Goal: Task Accomplishment & Management: Manage account settings

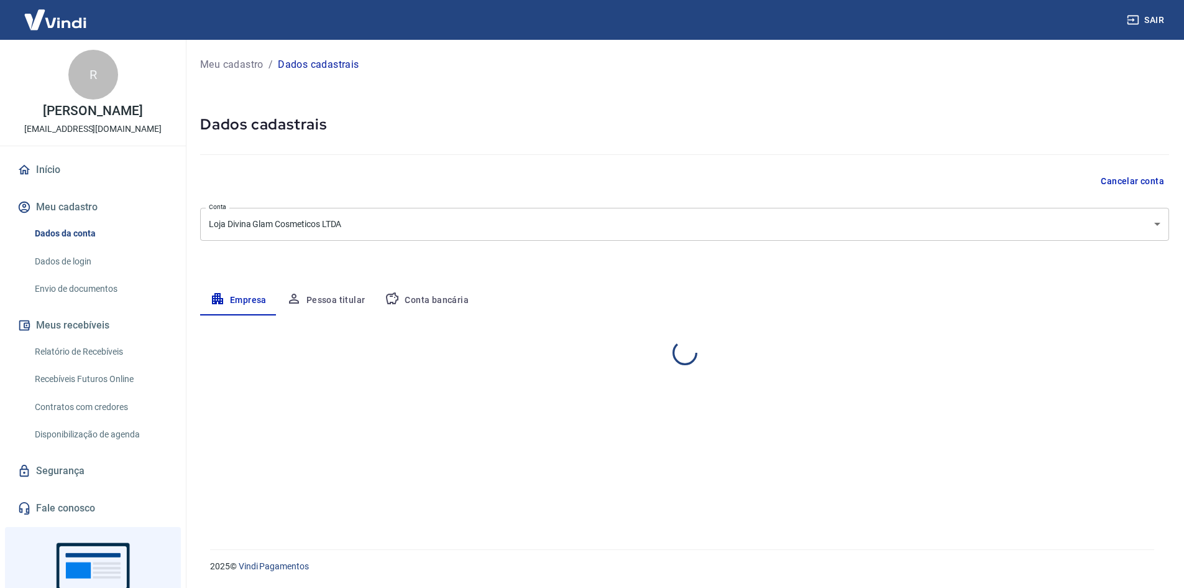
select select "ES"
select select "business"
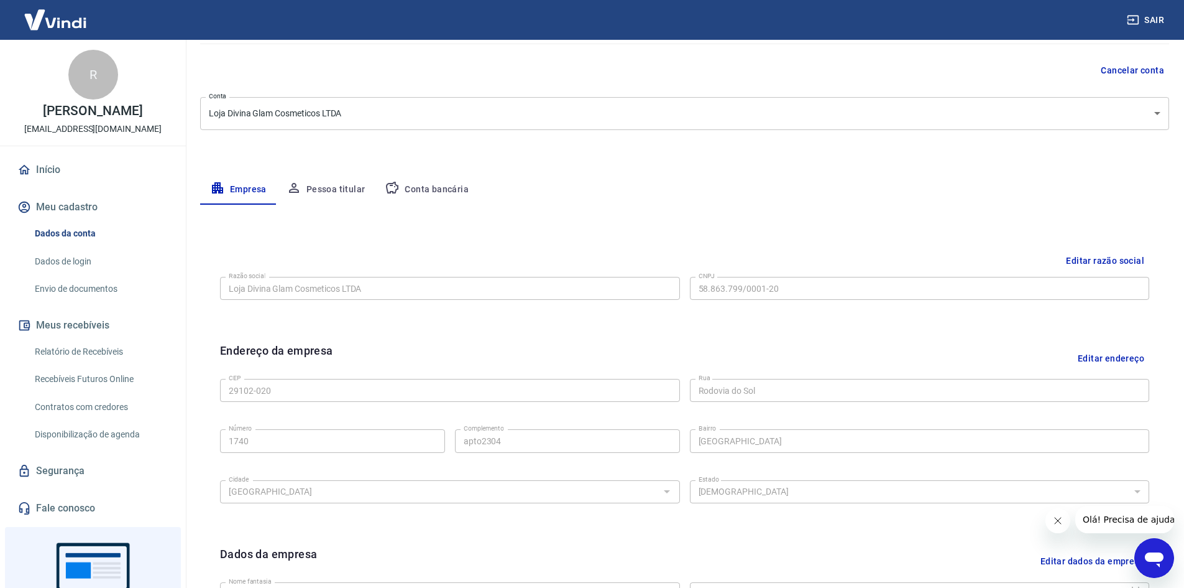
scroll to position [60, 0]
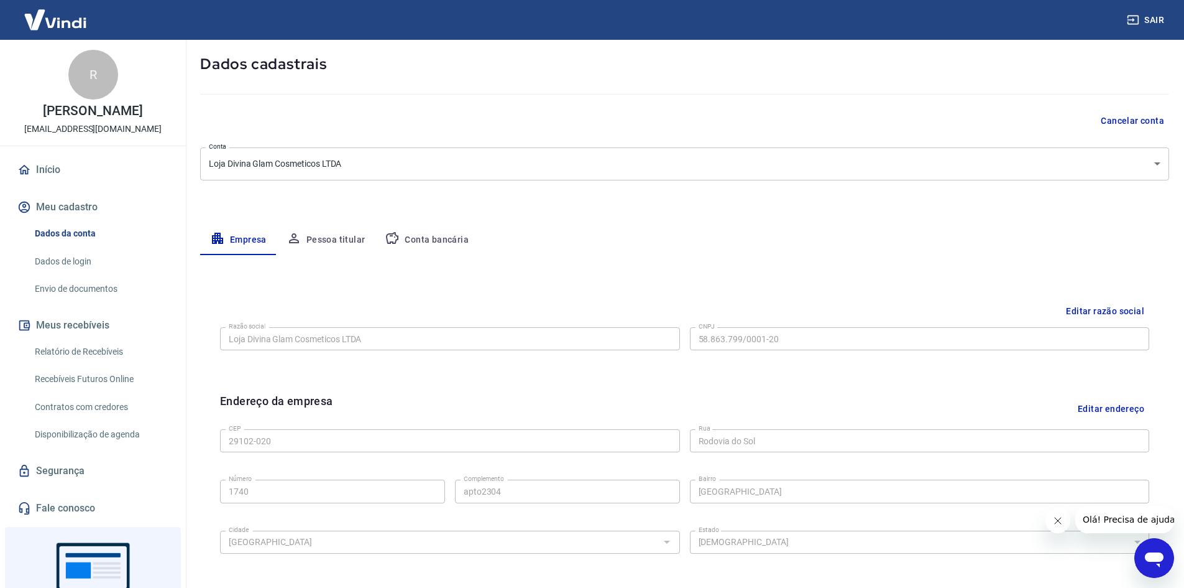
click at [346, 237] on button "Pessoa titular" at bounding box center [326, 240] width 99 height 30
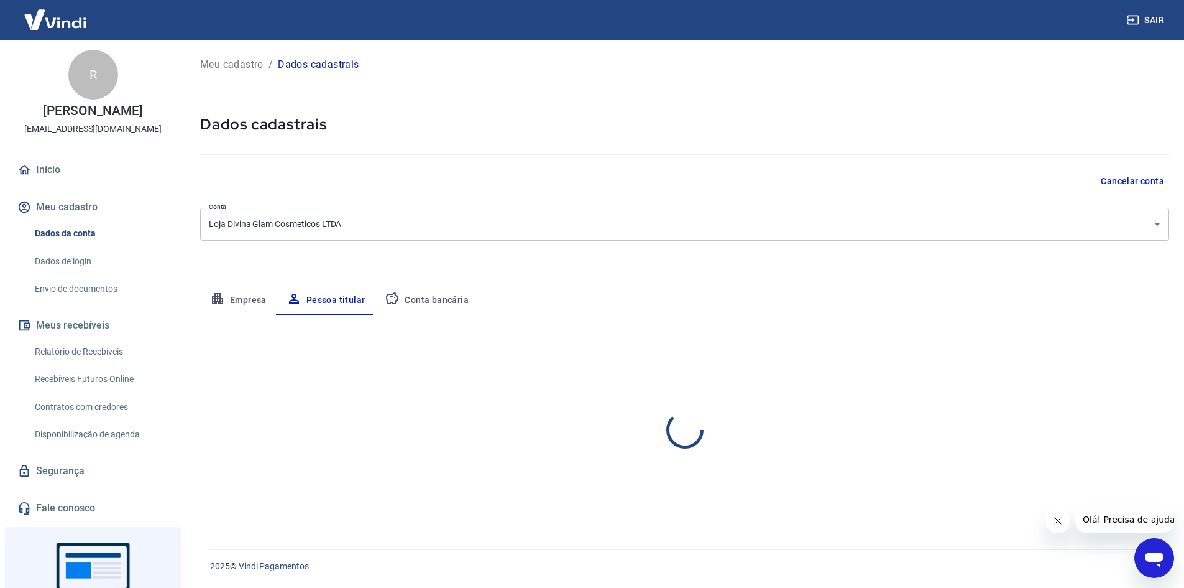
scroll to position [0, 0]
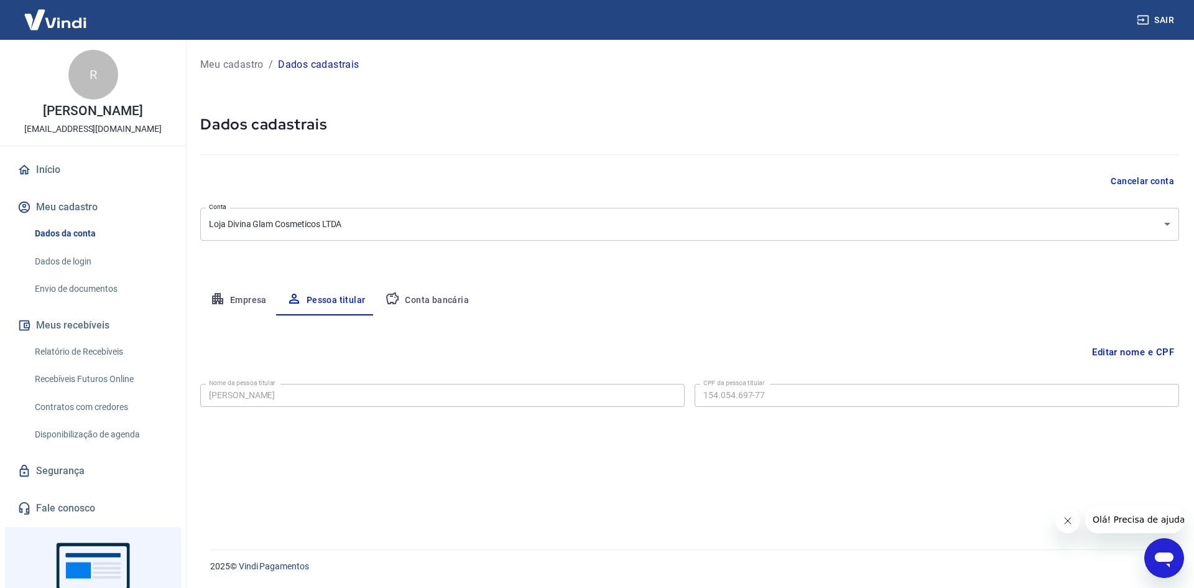
click at [417, 290] on button "Conta bancária" at bounding box center [427, 300] width 104 height 30
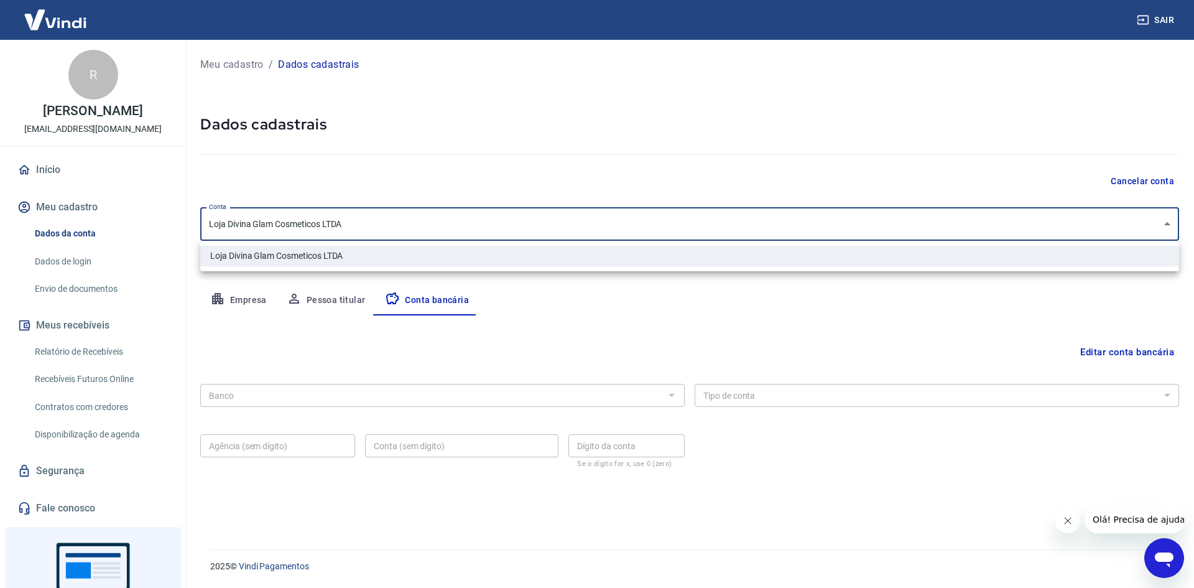
click at [462, 228] on body "Sair R Raiane Hecher de Menezes divinaglamstore@gmail.com Início Meu cadastro D…" at bounding box center [597, 294] width 1194 height 588
click at [537, 162] on div at bounding box center [597, 294] width 1194 height 588
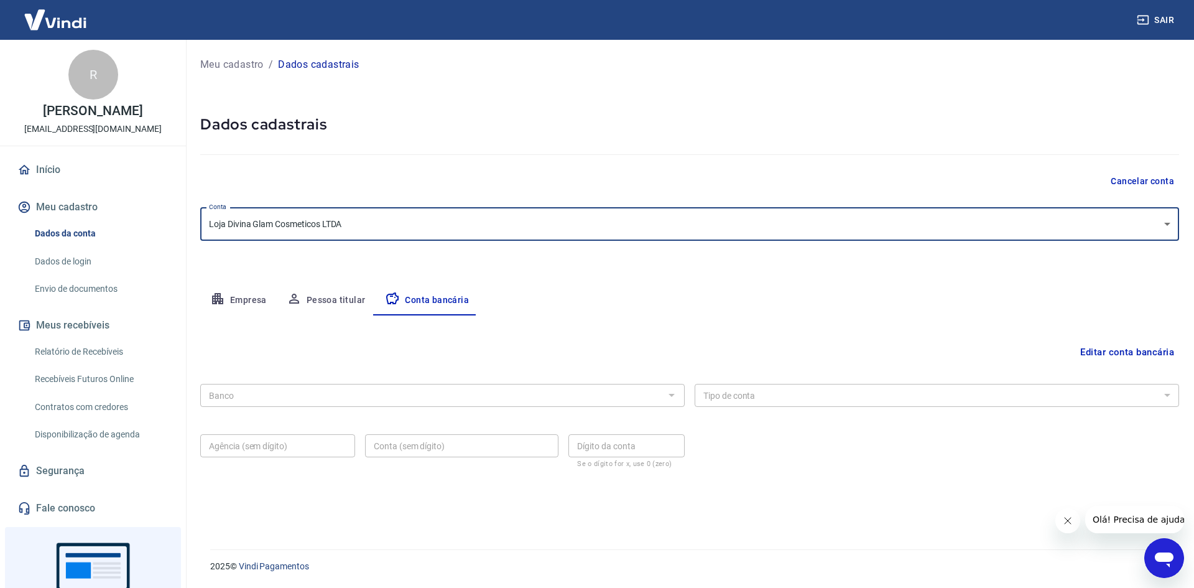
click at [1115, 351] on button "Editar conta bancária" at bounding box center [1127, 352] width 104 height 24
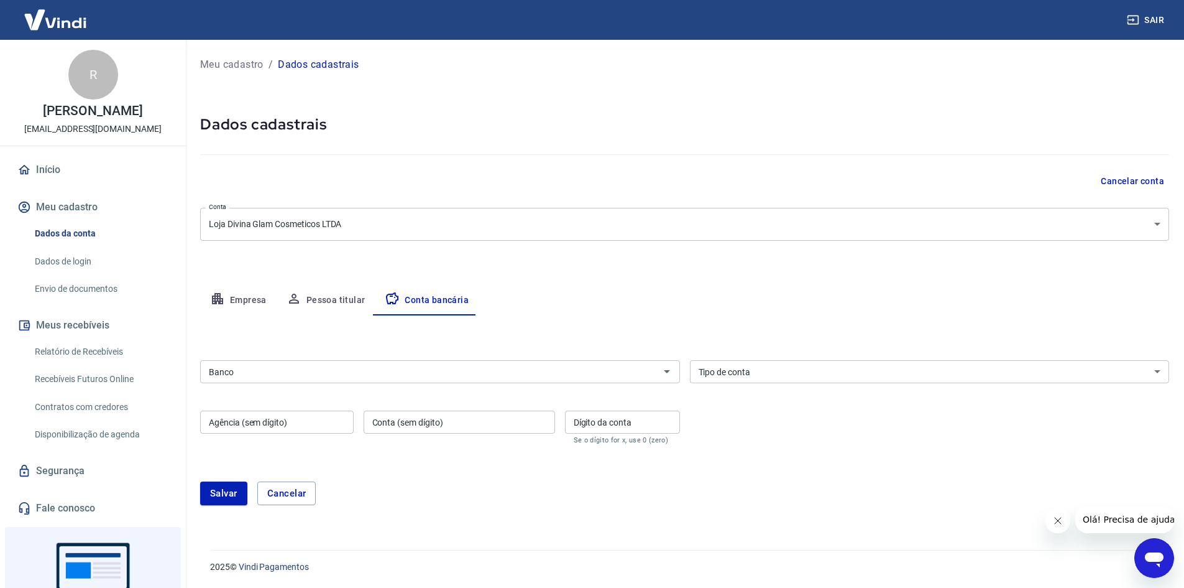
click at [305, 359] on div "Banco Banco" at bounding box center [440, 370] width 480 height 30
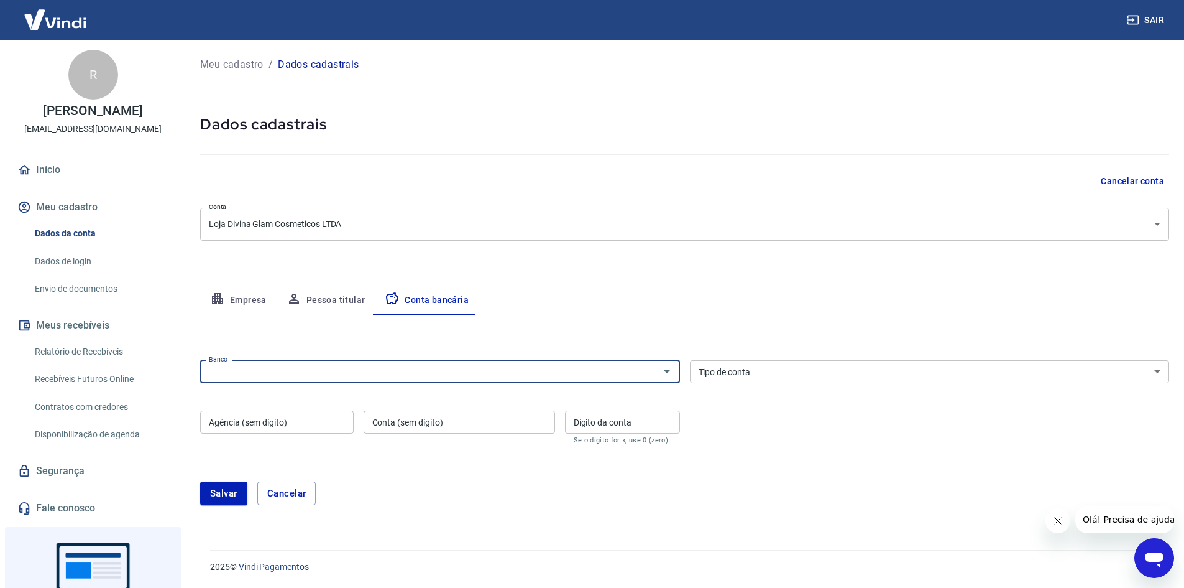
click at [302, 367] on input "Banco" at bounding box center [430, 372] width 452 height 16
type input "6"
click at [248, 402] on li "336 - BANCO C6 BANK" at bounding box center [440, 398] width 480 height 21
type input "336 - BANCO C6 BANK"
click at [711, 376] on select "Conta Corrente Conta Poupança" at bounding box center [930, 371] width 480 height 23
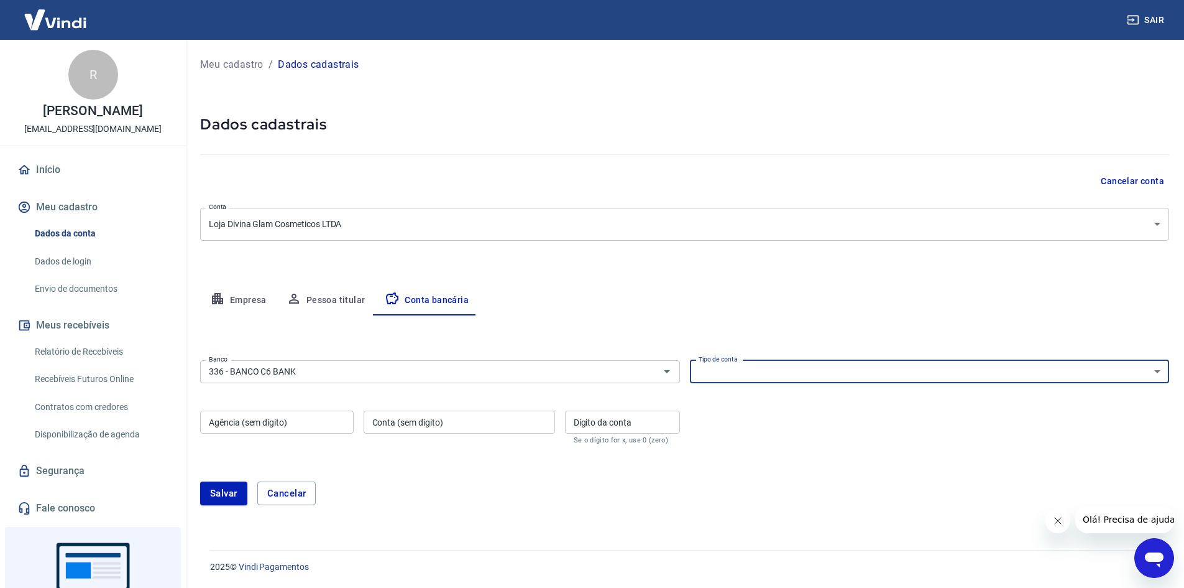
select select "1"
click at [690, 360] on select "Conta Corrente Conta Poupança" at bounding box center [930, 371] width 480 height 23
click at [764, 383] on div "Banco 336 - BANCO C6 BANK Banco Tipo de conta Conta Corrente Conta Poupança Tip…" at bounding box center [684, 400] width 969 height 91
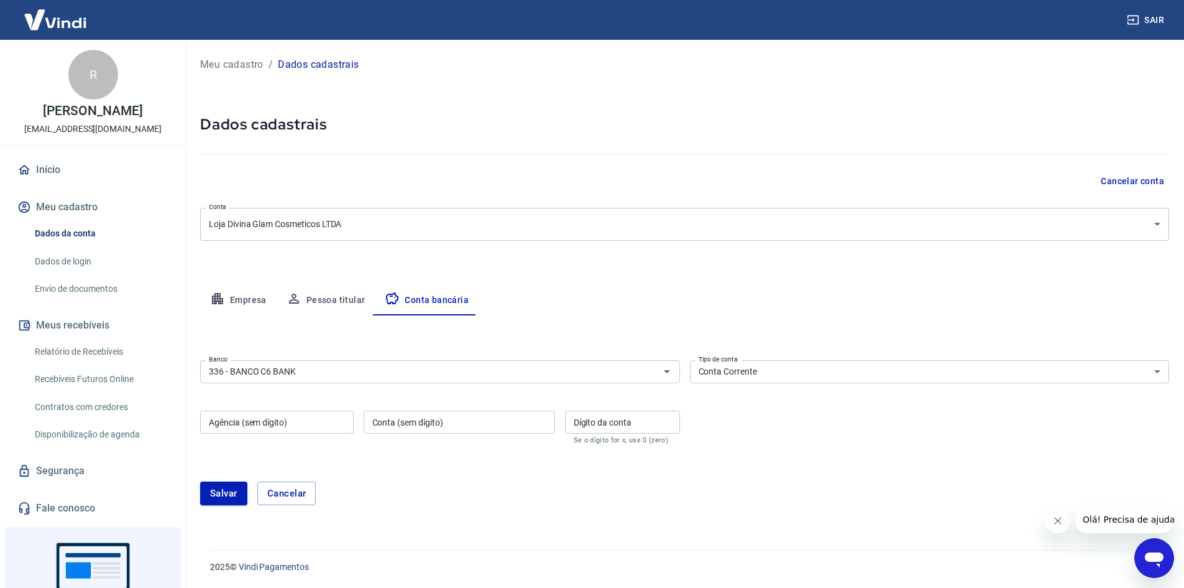
click at [761, 379] on select "Conta Corrente Conta Poupança" at bounding box center [930, 371] width 480 height 23
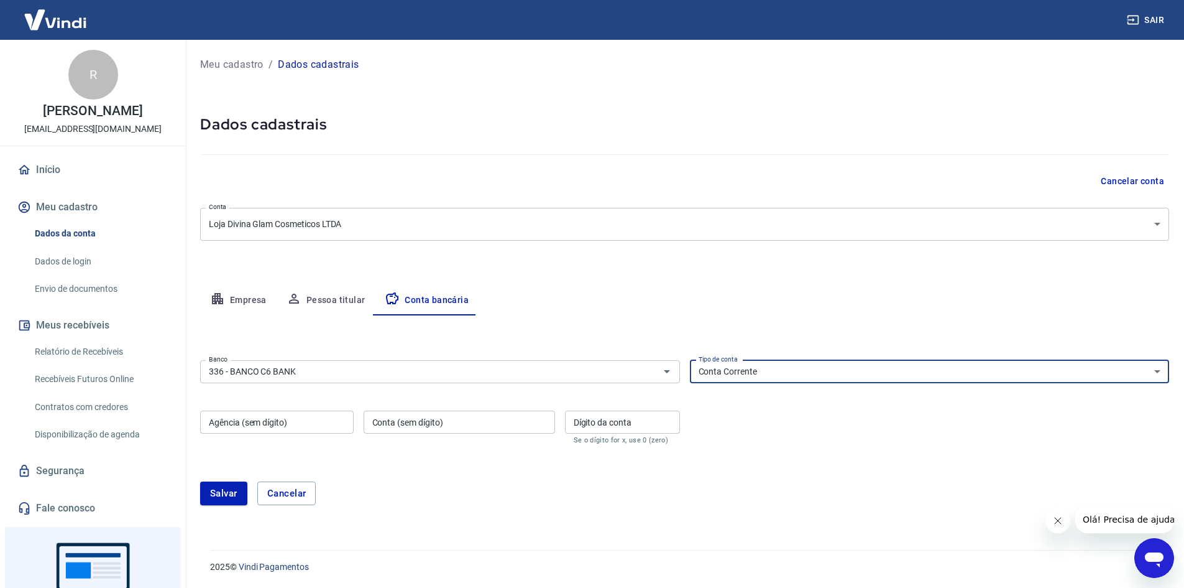
click at [773, 341] on div "Editar conta bancária Banco 336 - BANCO C6 BANK Banco Tipo de conta Conta Corre…" at bounding box center [684, 417] width 969 height 205
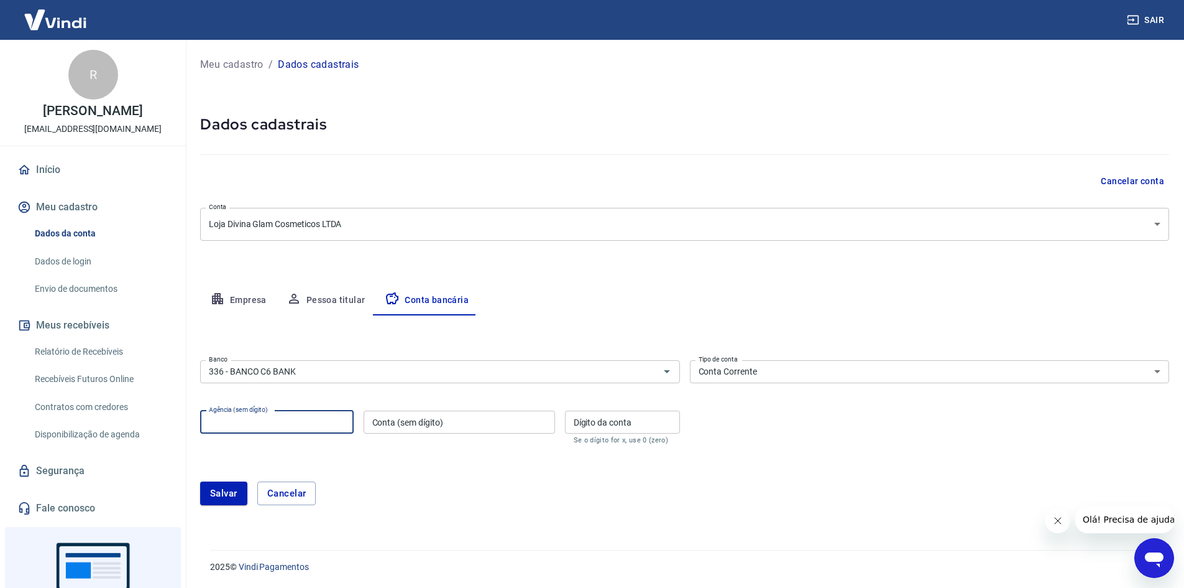
click at [269, 432] on input "Agência (sem dígito)" at bounding box center [277, 421] width 154 height 23
type input "0001"
click at [374, 419] on div "Conta (sem dígito) Conta (sem dígito)" at bounding box center [459, 427] width 191 height 34
type input "39845904"
click at [617, 410] on div "Dígito da conta Dígito da conta Se o dígito for x, use 0 (zero)" at bounding box center [622, 427] width 115 height 34
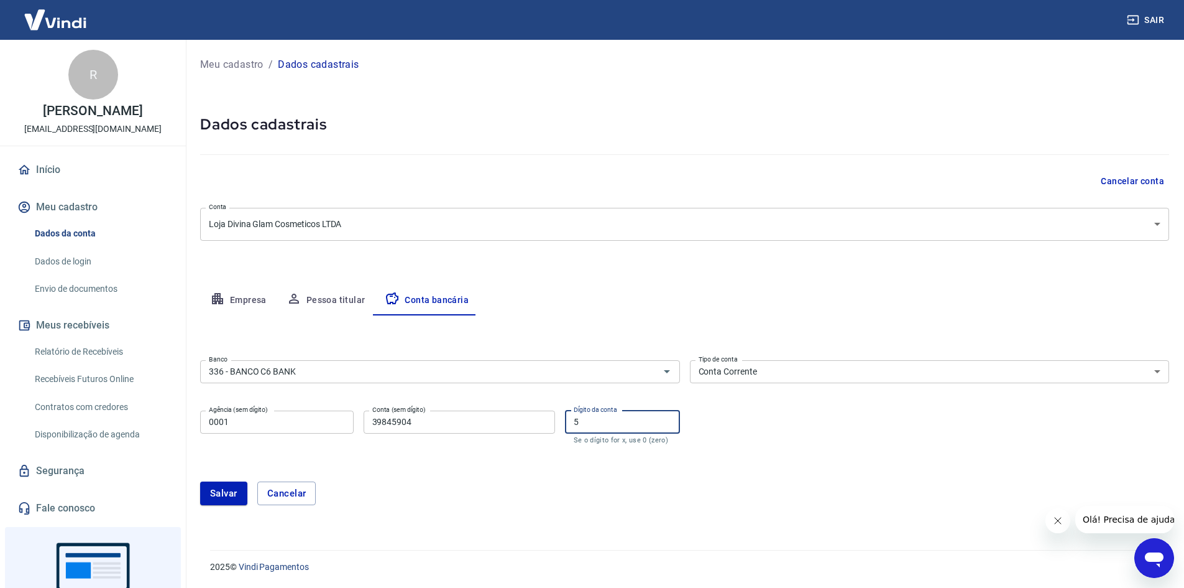
type input "5"
click at [750, 447] on form "Banco 336 - BANCO C6 BANK Banco Tipo de conta Conta Corrente Conta Poupança Tip…" at bounding box center [684, 437] width 969 height 165
click at [215, 484] on button "Salvar" at bounding box center [223, 493] width 47 height 24
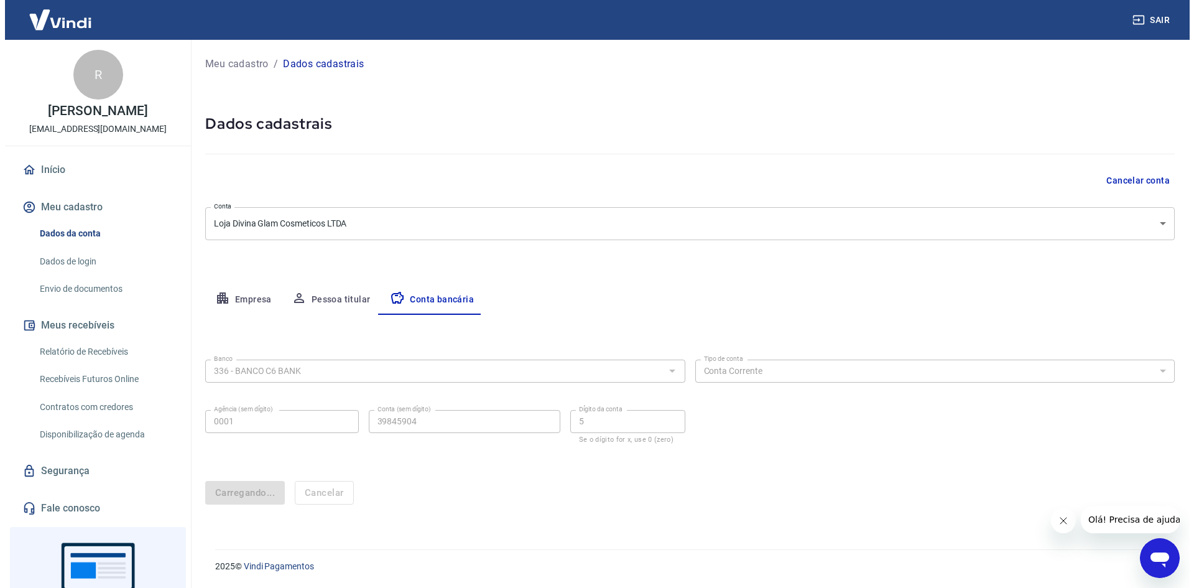
scroll to position [0, 0]
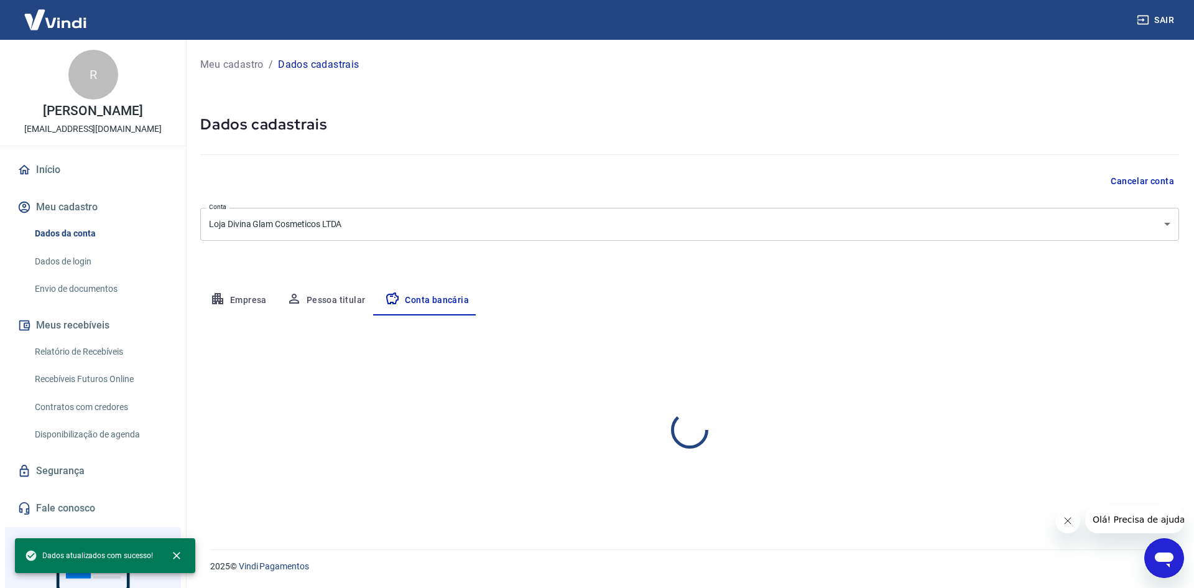
select select "1"
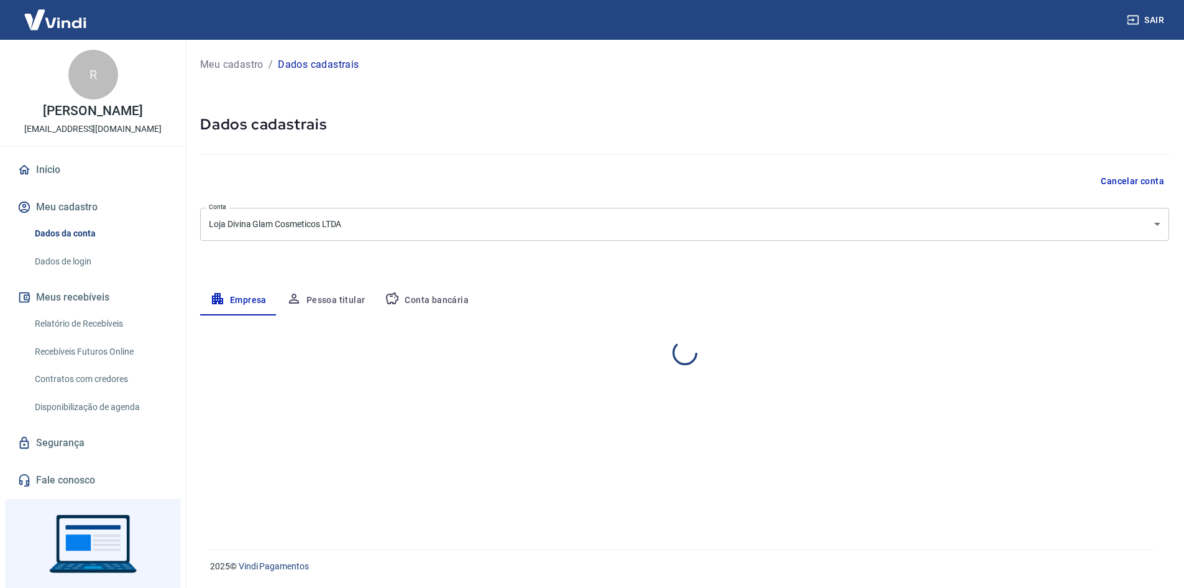
select select "ES"
select select "business"
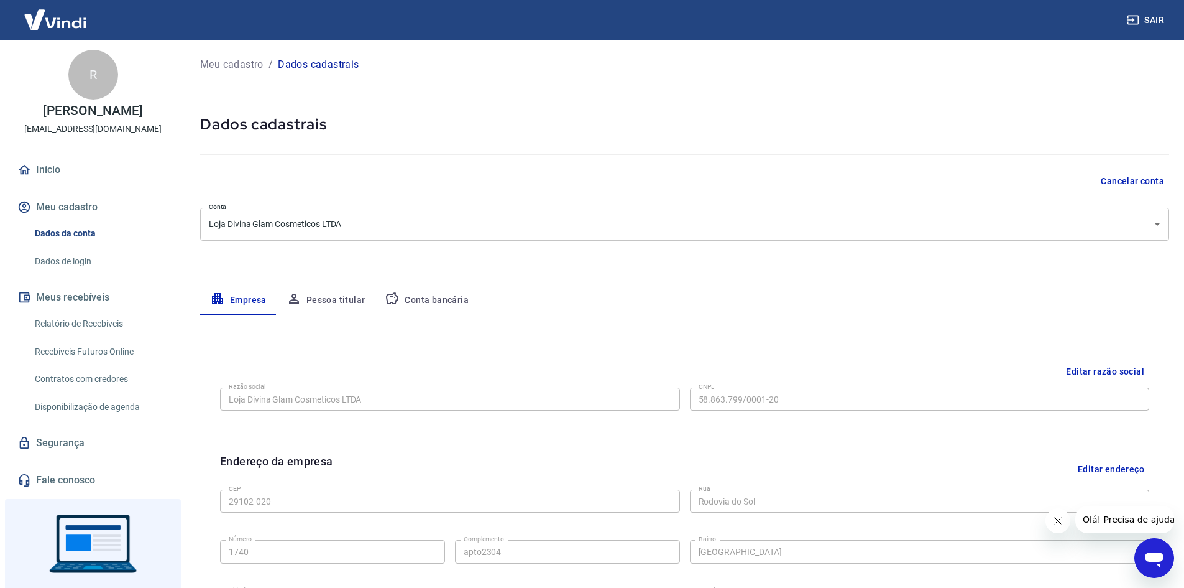
click at [466, 302] on button "Conta bancária" at bounding box center [427, 300] width 104 height 30
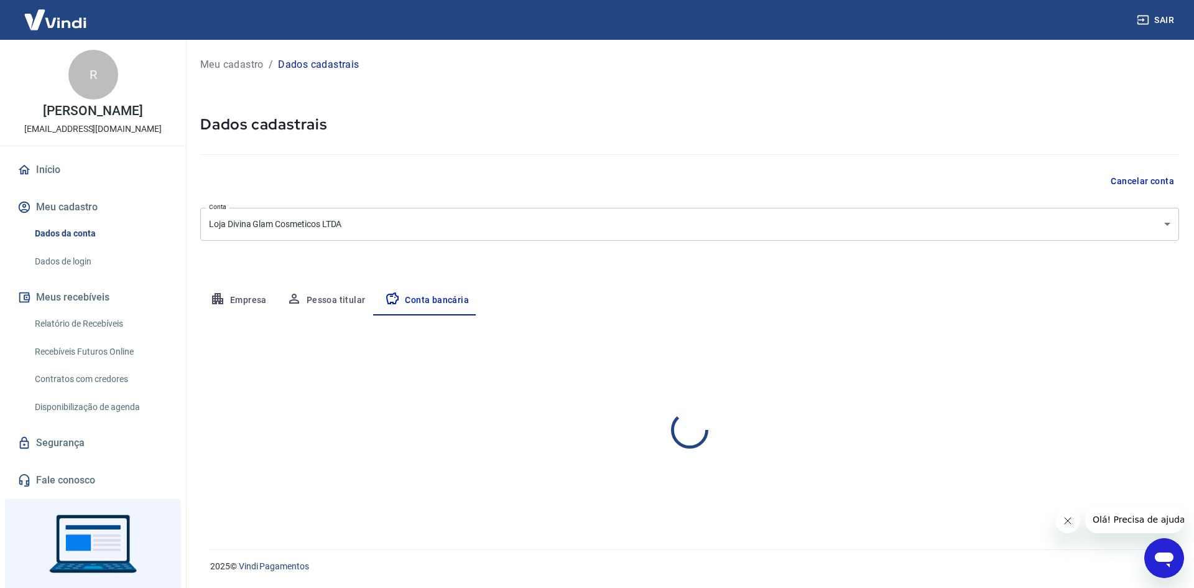
select select "1"
click at [332, 311] on button "Pessoa titular" at bounding box center [326, 300] width 99 height 30
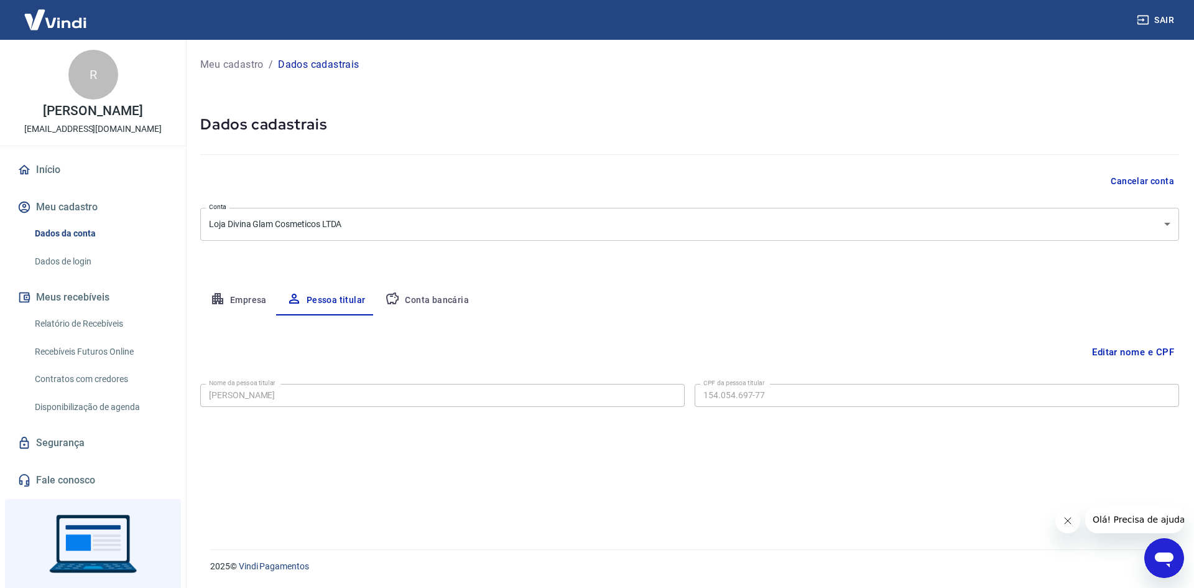
click at [70, 183] on link "Início" at bounding box center [93, 169] width 156 height 27
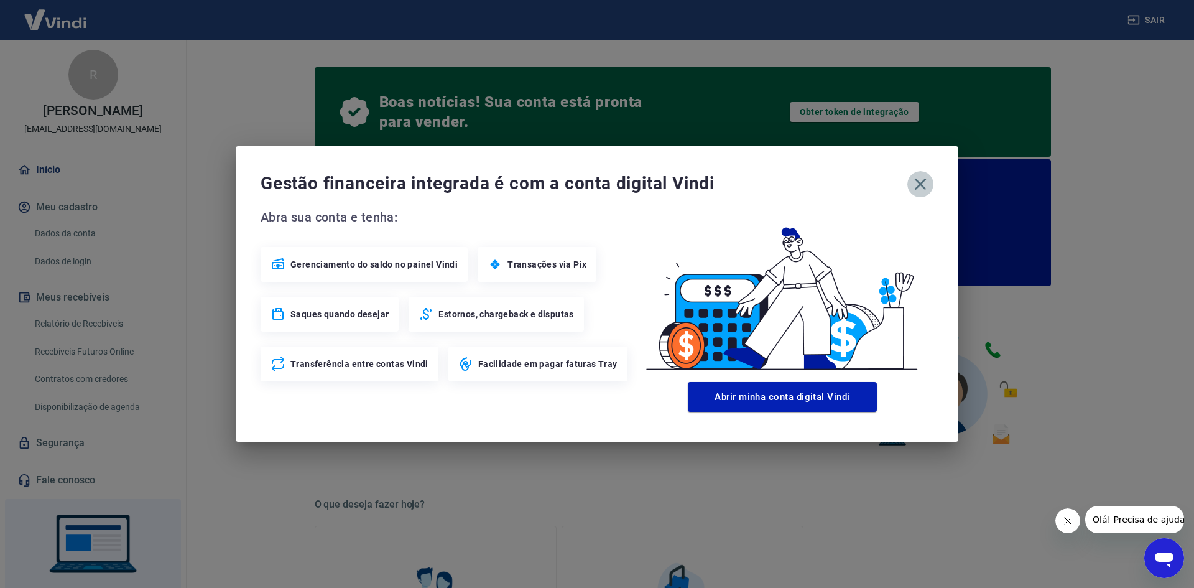
click at [923, 182] on icon "button" at bounding box center [921, 184] width 12 height 12
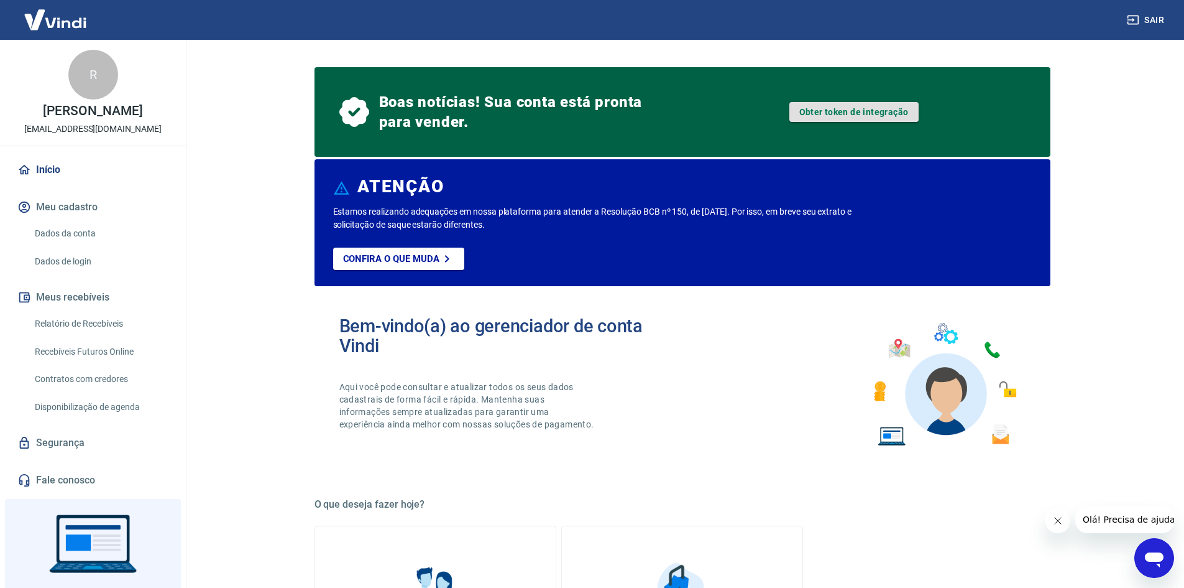
click at [828, 114] on link "Obter token de integração" at bounding box center [854, 112] width 129 height 20
click at [50, 244] on link "Dados da conta" at bounding box center [100, 233] width 141 height 25
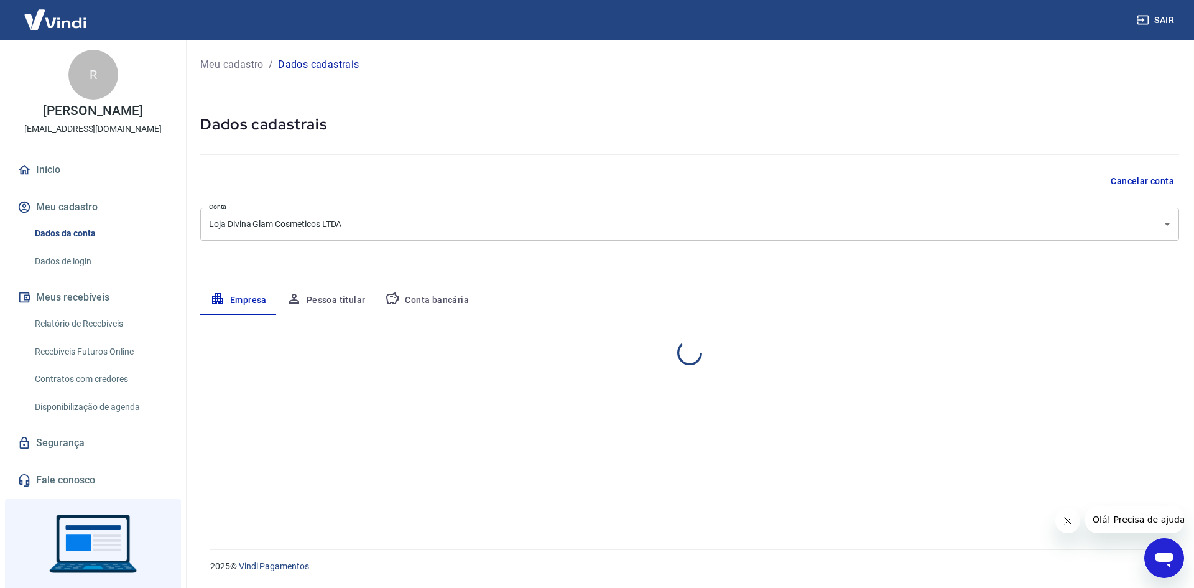
select select "ES"
select select "business"
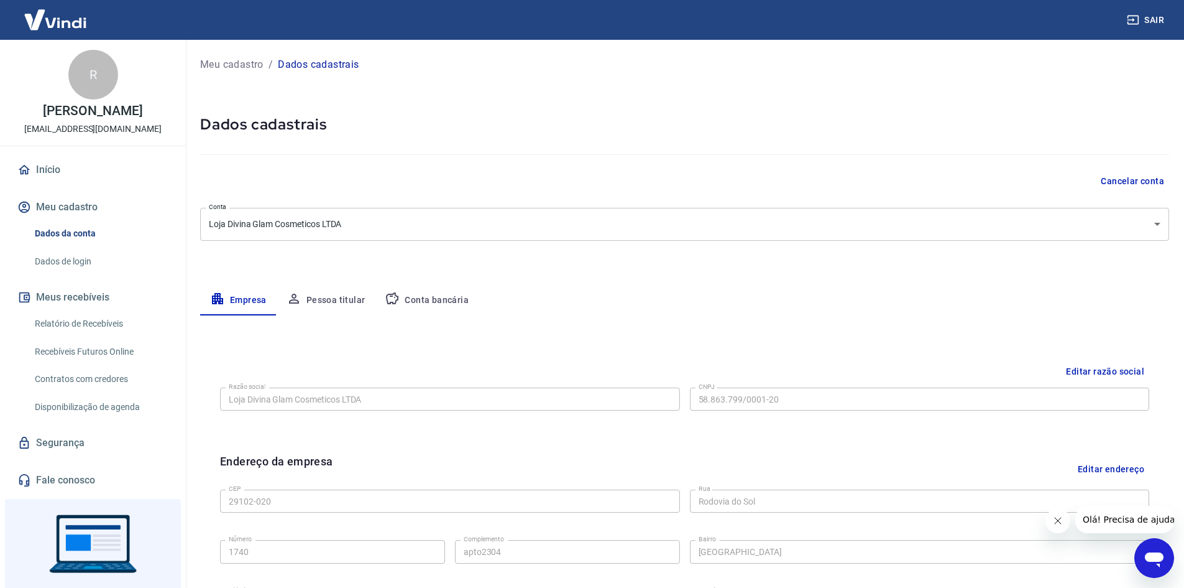
click at [70, 182] on link "Início" at bounding box center [93, 169] width 156 height 27
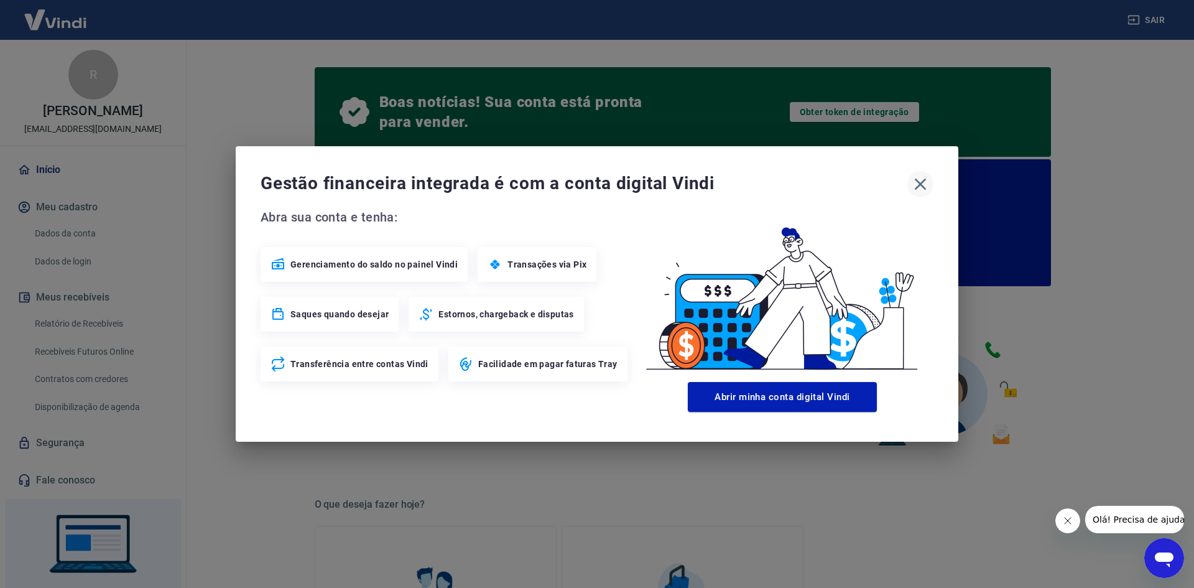
click at [928, 177] on icon "button" at bounding box center [920, 184] width 20 height 20
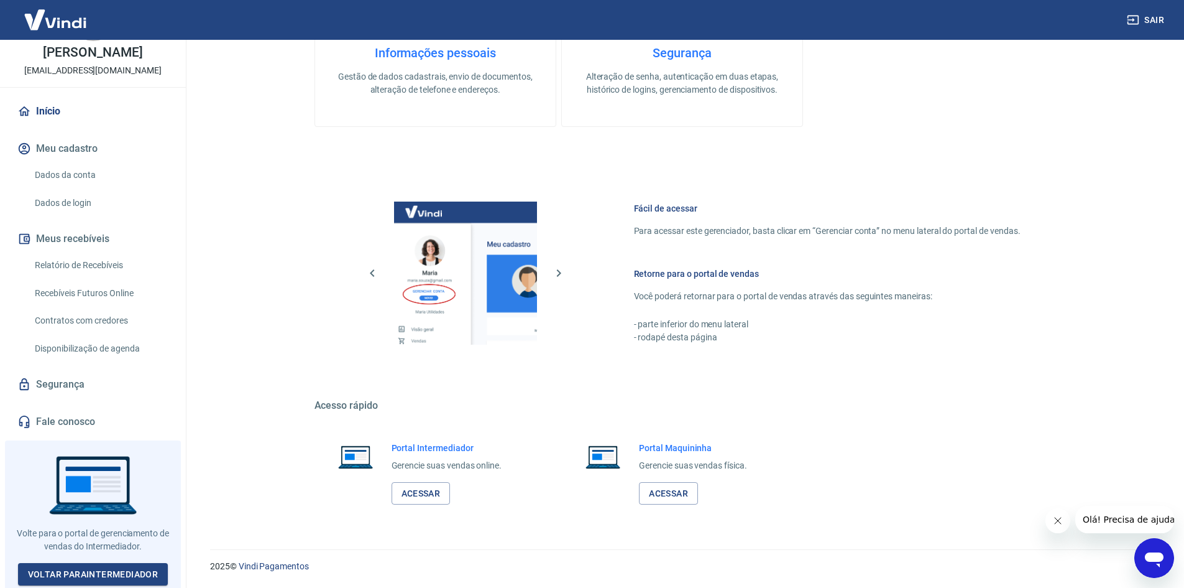
scroll to position [70, 0]
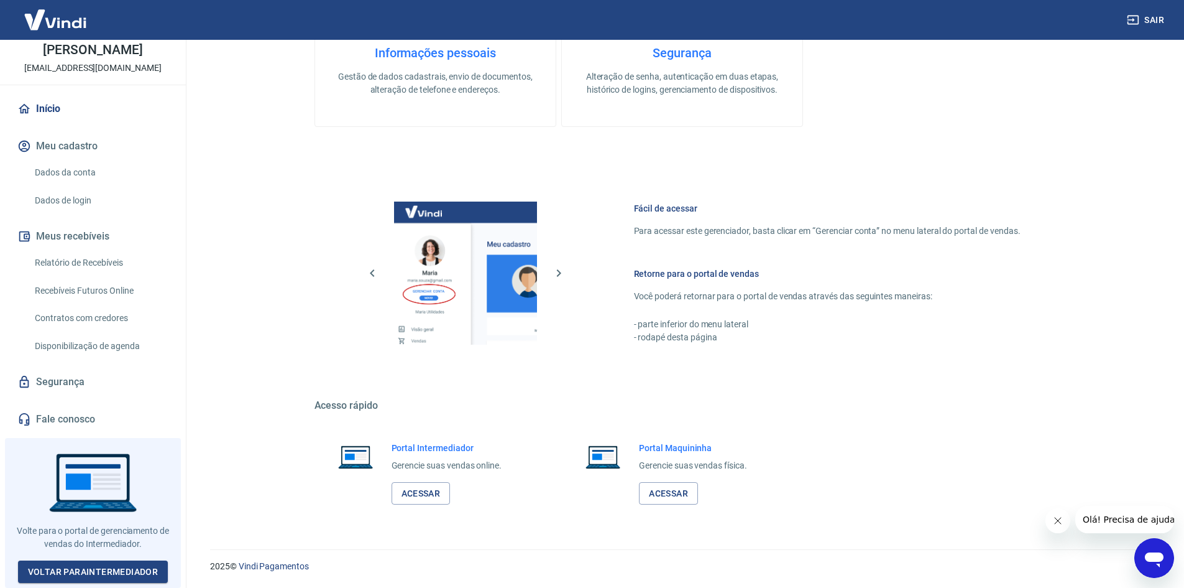
click at [68, 391] on link "Segurança" at bounding box center [93, 381] width 156 height 27
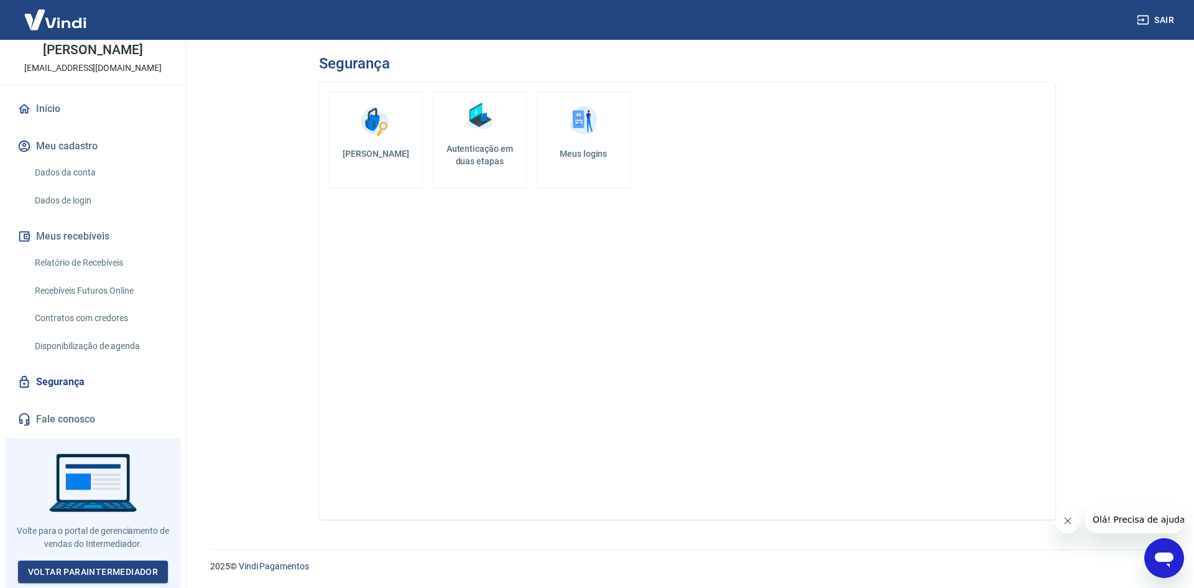
click at [87, 351] on link "Disponibilização de agenda" at bounding box center [100, 345] width 141 height 25
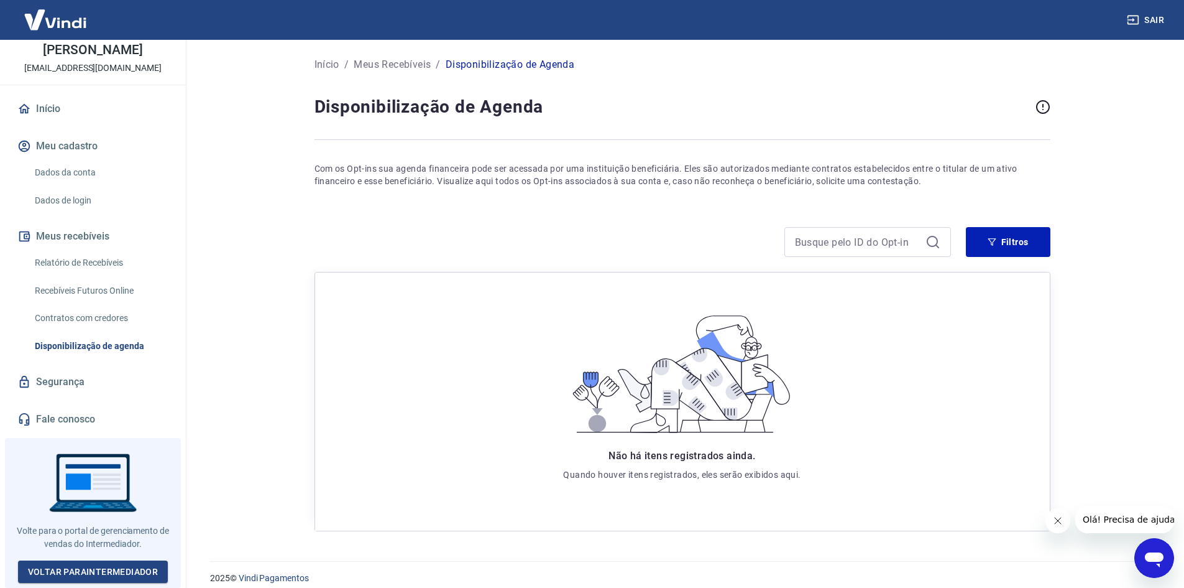
click at [104, 323] on link "Contratos com credores" at bounding box center [100, 317] width 141 height 25
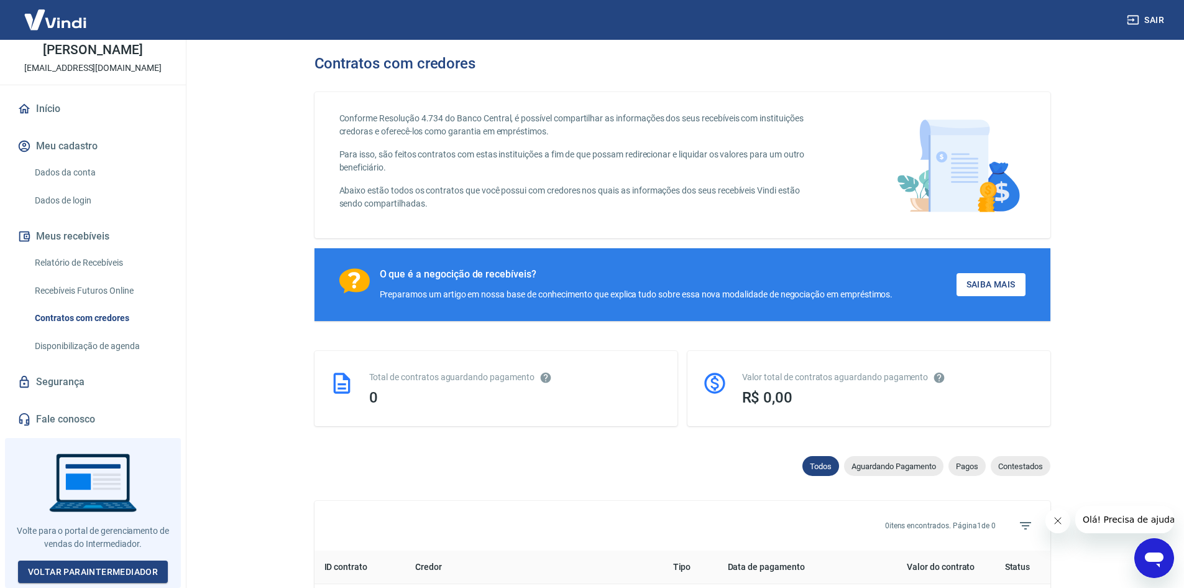
click at [122, 297] on link "Recebíveis Futuros Online" at bounding box center [100, 290] width 141 height 25
